Goal: Information Seeking & Learning: Learn about a topic

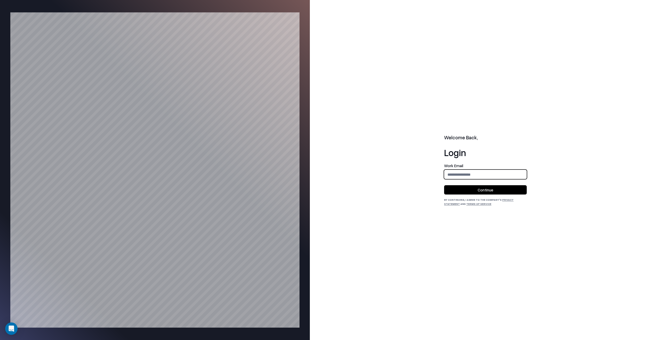
click at [463, 175] on input "email" at bounding box center [485, 175] width 82 height 10
type input "**********"
click at [464, 190] on button "Continue" at bounding box center [485, 189] width 83 height 9
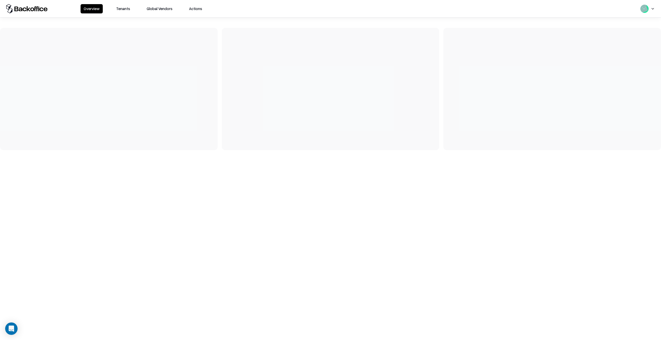
click at [128, 12] on button "Tenants" at bounding box center [123, 8] width 20 height 9
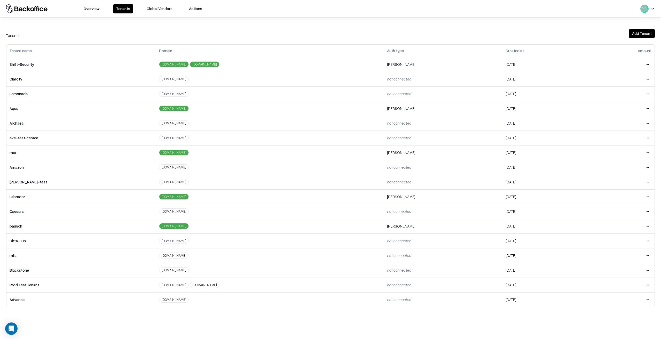
click at [645, 228] on html "Overview Tenants Global Vendors Actions Tenants Add Tenant Tenant name Domain A…" at bounding box center [330, 170] width 661 height 340
click at [617, 272] on div "Login to tenant" at bounding box center [626, 269] width 56 height 10
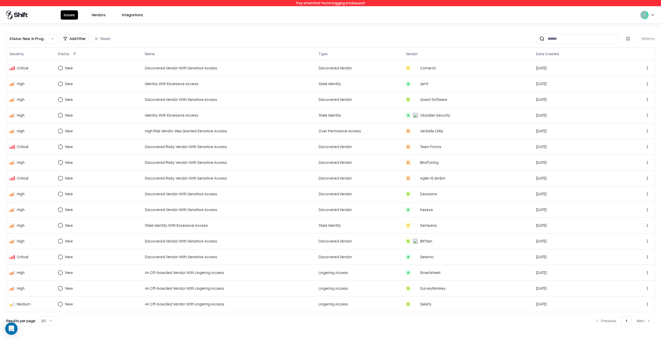
click at [99, 20] on div "Issues Vendors Integrations" at bounding box center [330, 14] width 661 height 17
click at [99, 18] on button "Vendors" at bounding box center [98, 14] width 20 height 9
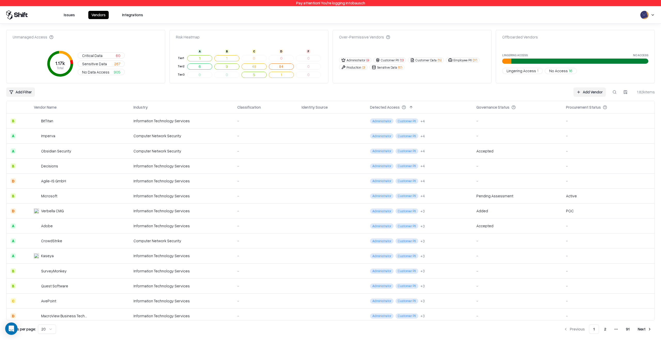
click at [617, 93] on button at bounding box center [614, 92] width 9 height 9
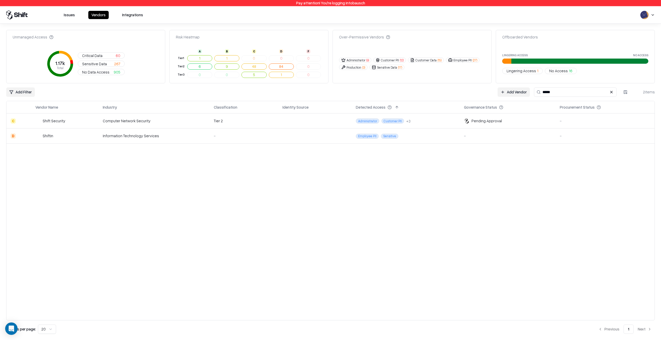
type input "*****"
click at [423, 122] on td "Administrator Customer PII + 3" at bounding box center [406, 121] width 108 height 15
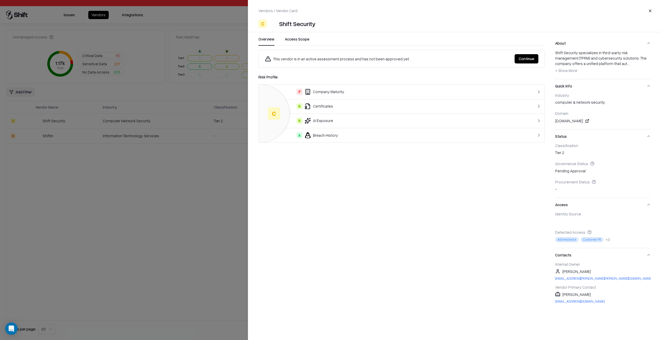
click at [378, 94] on div "F Company Maturity" at bounding box center [386, 92] width 246 height 6
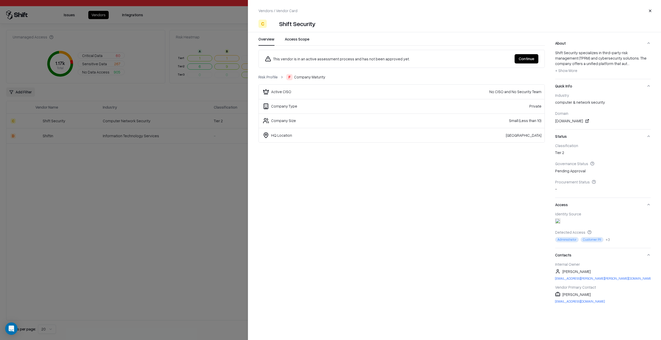
click at [273, 75] on link "Risk Profile" at bounding box center [268, 76] width 19 height 5
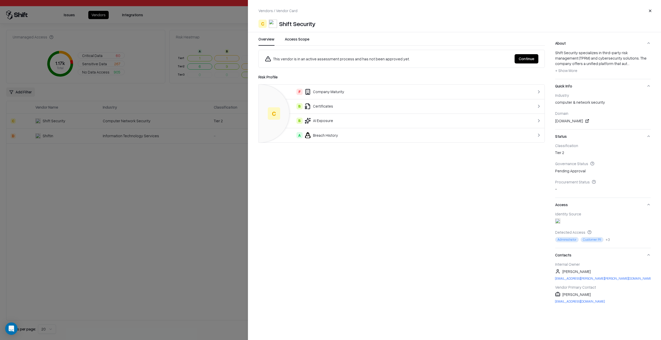
click at [518, 60] on button "Continue" at bounding box center [527, 58] width 24 height 9
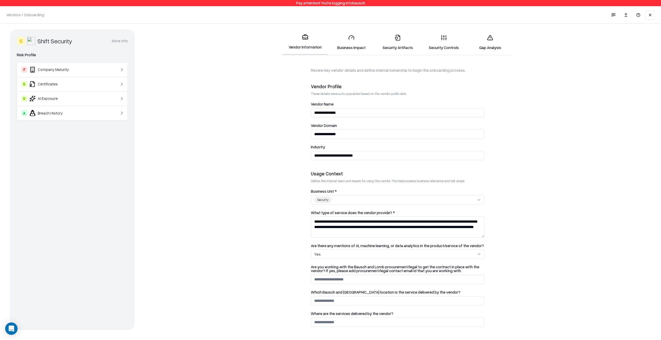
click at [357, 48] on link "Business Impact" at bounding box center [351, 42] width 46 height 24
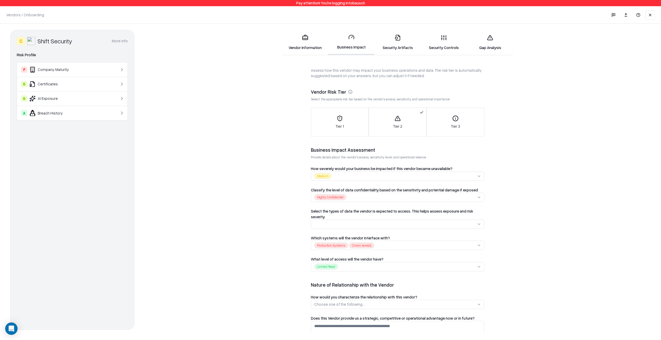
click at [402, 51] on link "Security Artifacts" at bounding box center [397, 42] width 46 height 24
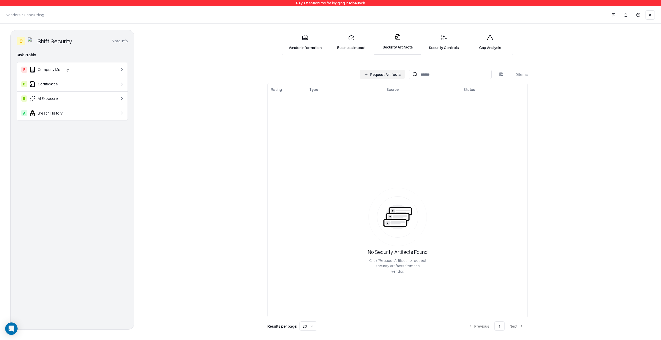
scroll to position [49, 0]
click at [442, 47] on link "Security Controls" at bounding box center [444, 42] width 46 height 24
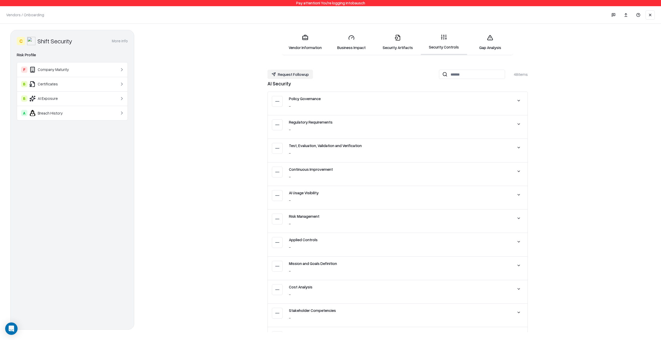
click at [485, 48] on link "Gap Analysis" at bounding box center [490, 42] width 46 height 24
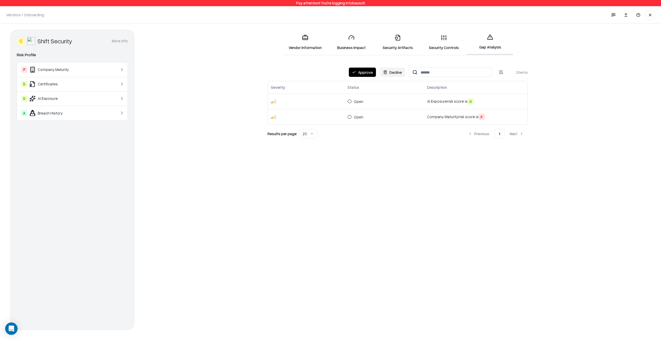
click at [417, 99] on td "Open" at bounding box center [385, 101] width 80 height 15
click at [408, 99] on td "Open" at bounding box center [385, 101] width 80 height 15
click at [388, 119] on td "Open" at bounding box center [385, 116] width 80 height 15
click at [453, 33] on link "Security Controls" at bounding box center [444, 42] width 46 height 24
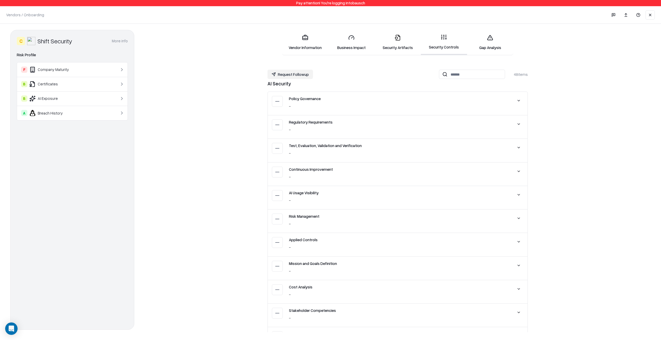
click at [483, 41] on link "Gap Analysis" at bounding box center [490, 42] width 46 height 24
